Goal: Information Seeking & Learning: Learn about a topic

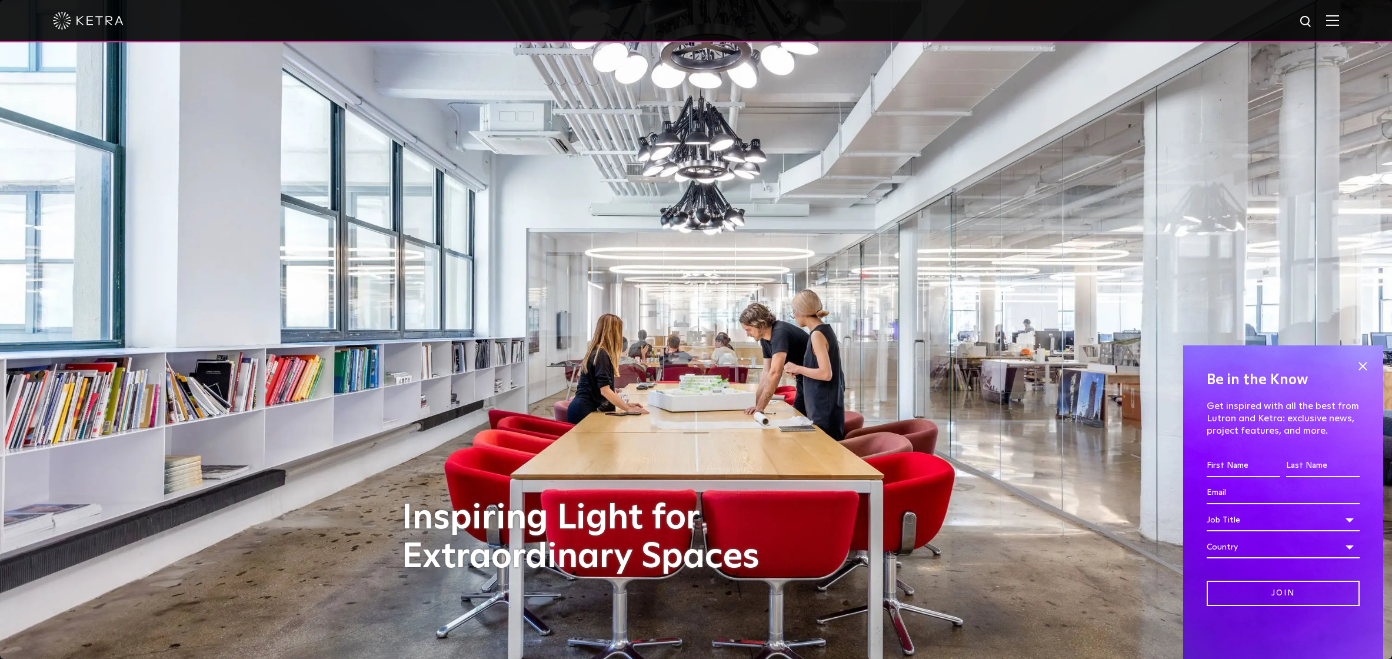
click at [1336, 18] on img at bounding box center [1332, 20] width 13 height 11
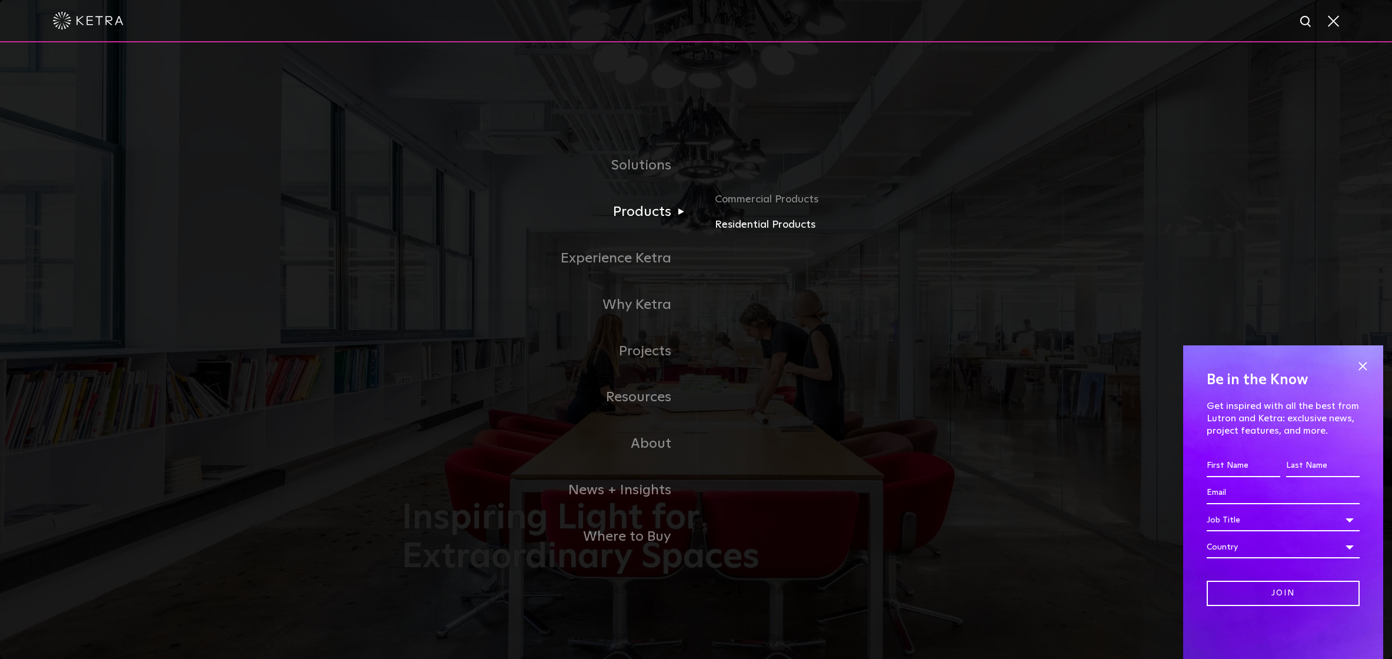
click at [722, 224] on link "Residential Products" at bounding box center [852, 224] width 275 height 17
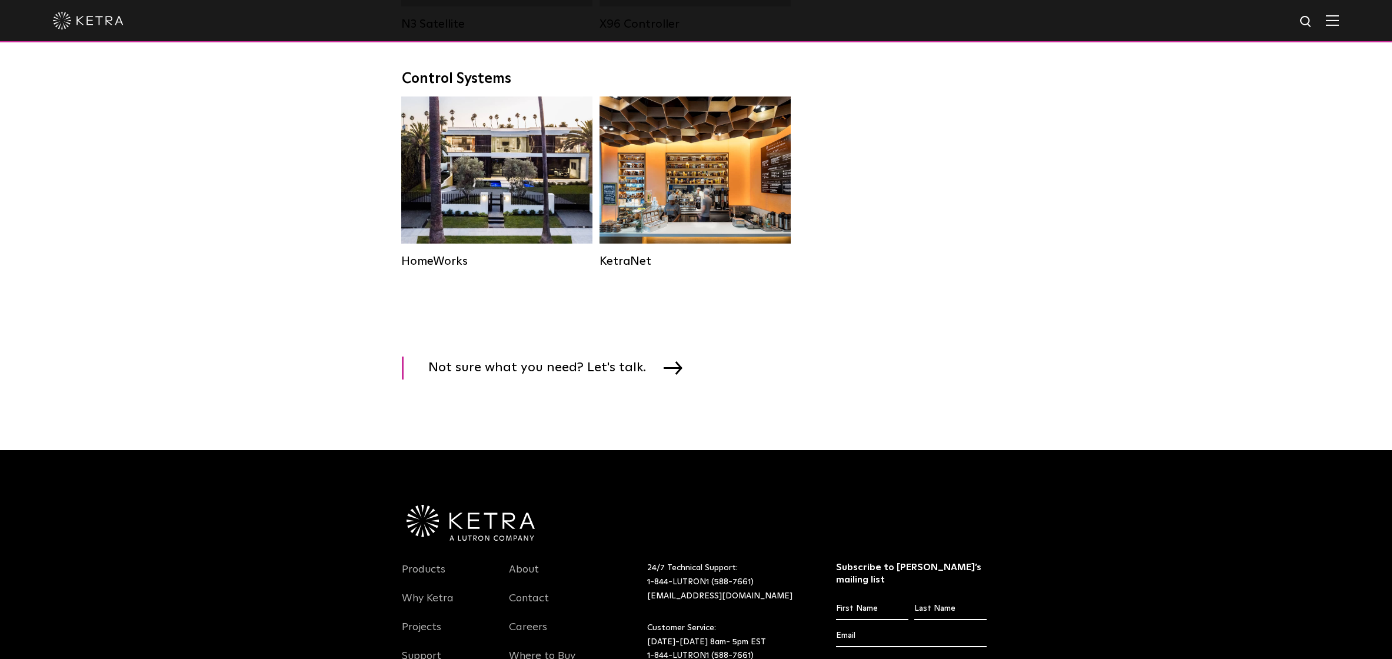
scroll to position [1540, 0]
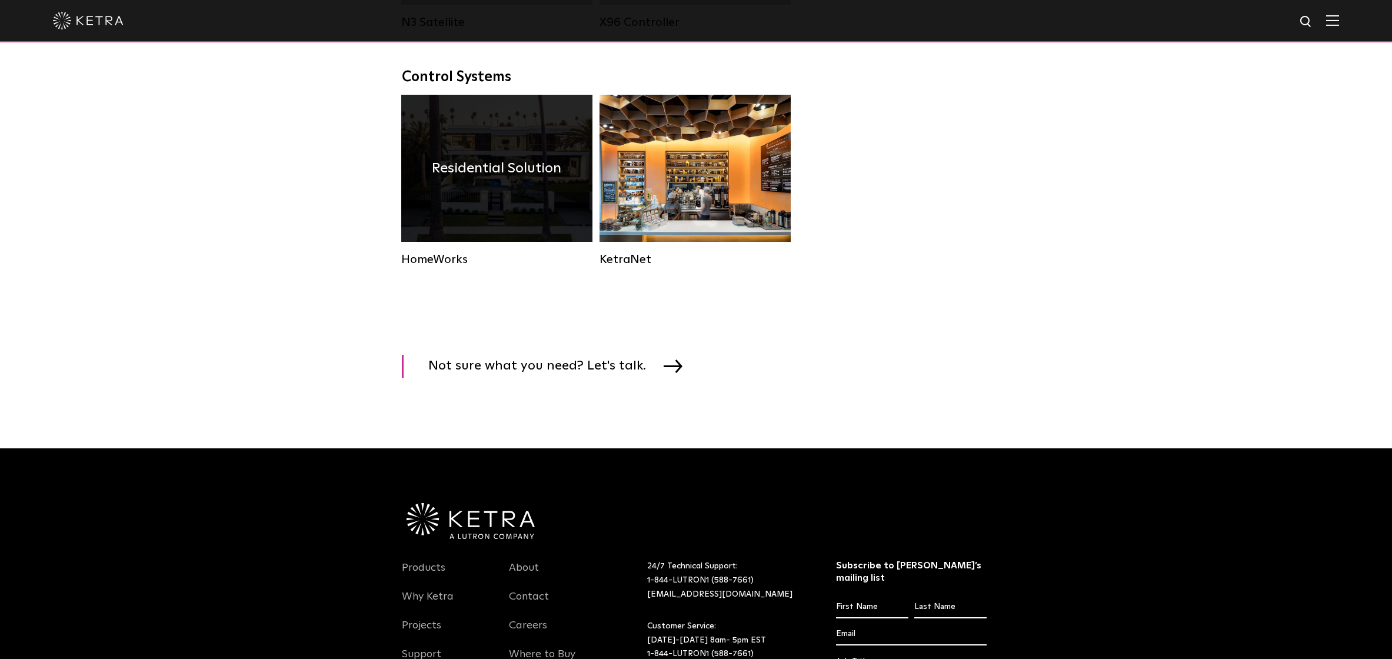
click at [505, 172] on h4 "Residential Solution" at bounding box center [496, 168] width 129 height 22
